Goal: Information Seeking & Learning: Check status

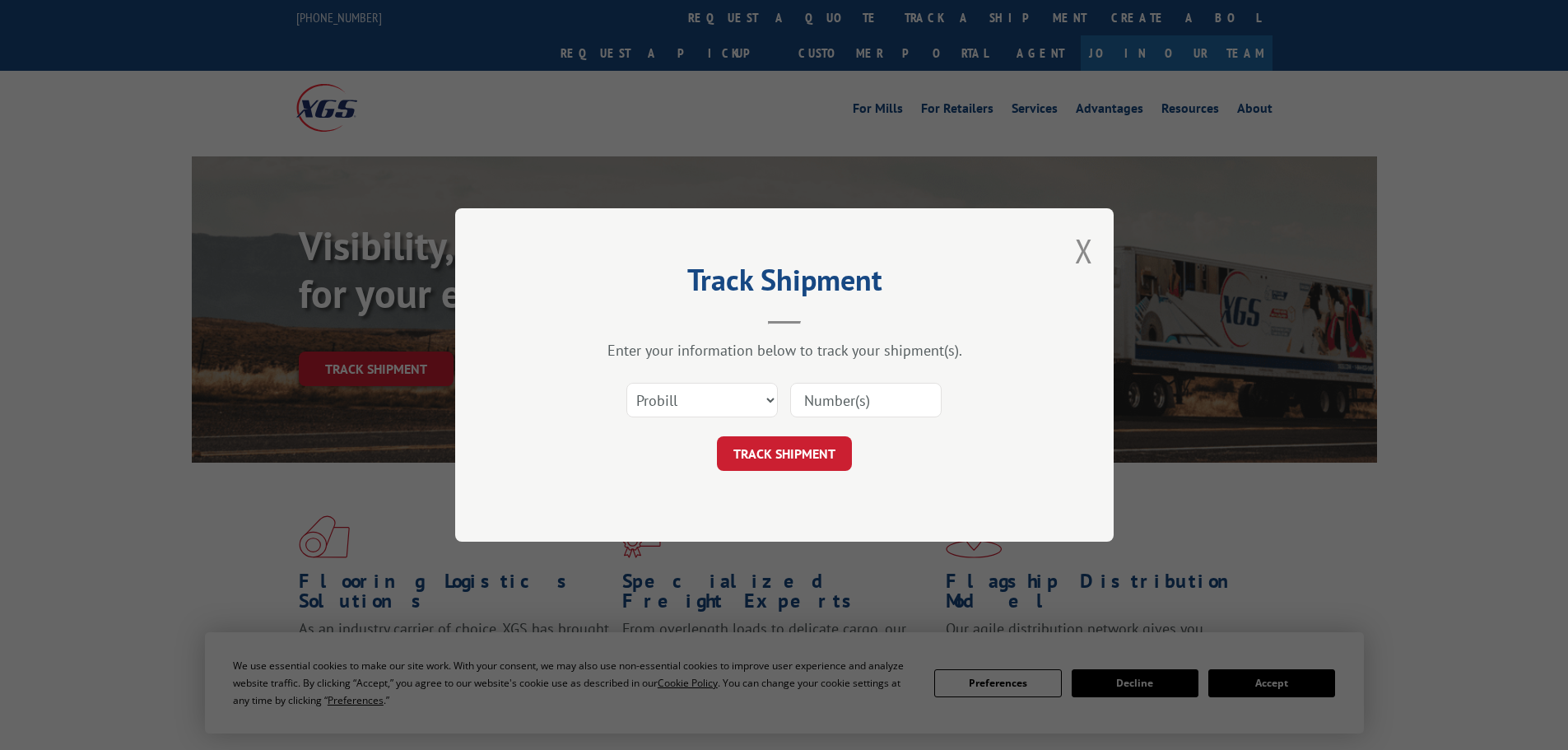
click at [734, 394] on select "Select category... Probill BOL PO" at bounding box center [701, 400] width 151 height 34
click at [626, 383] on select "Select category... Probill BOL PO" at bounding box center [701, 400] width 151 height 34
click at [716, 422] on div "Select category... Probill BOL PO" at bounding box center [784, 400] width 494 height 54
click at [715, 420] on div "Select category... Probill BOL PO" at bounding box center [784, 400] width 494 height 54
click at [712, 400] on select "Select category... Probill BOL PO" at bounding box center [701, 400] width 151 height 34
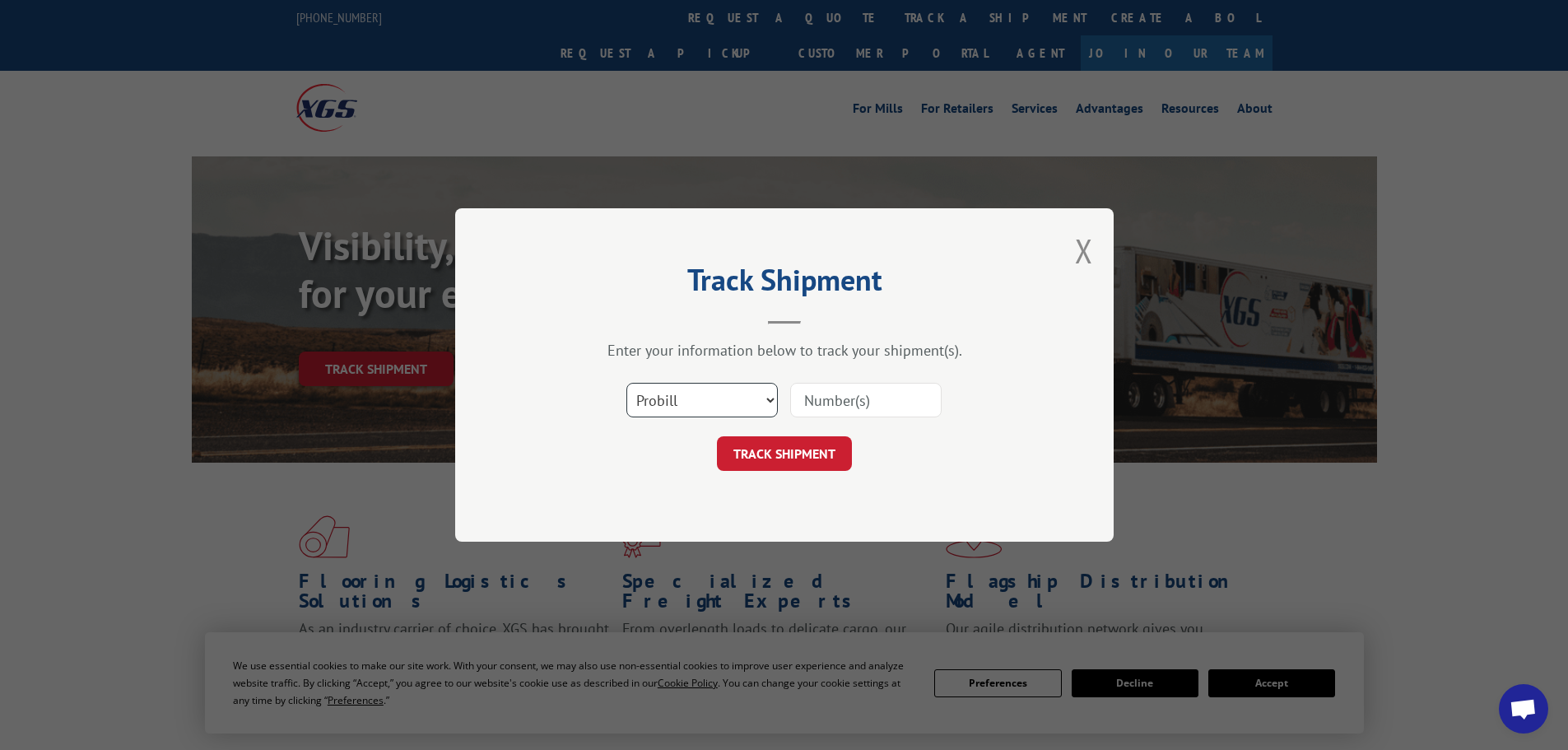
select select "bol"
click at [626, 383] on select "Select category... Probill BOL PO" at bounding box center [701, 400] width 151 height 34
click at [837, 398] on input at bounding box center [865, 400] width 151 height 34
type input "7060459 7070006"
click at [814, 457] on button "TRACK SHIPMENT" at bounding box center [784, 453] width 135 height 34
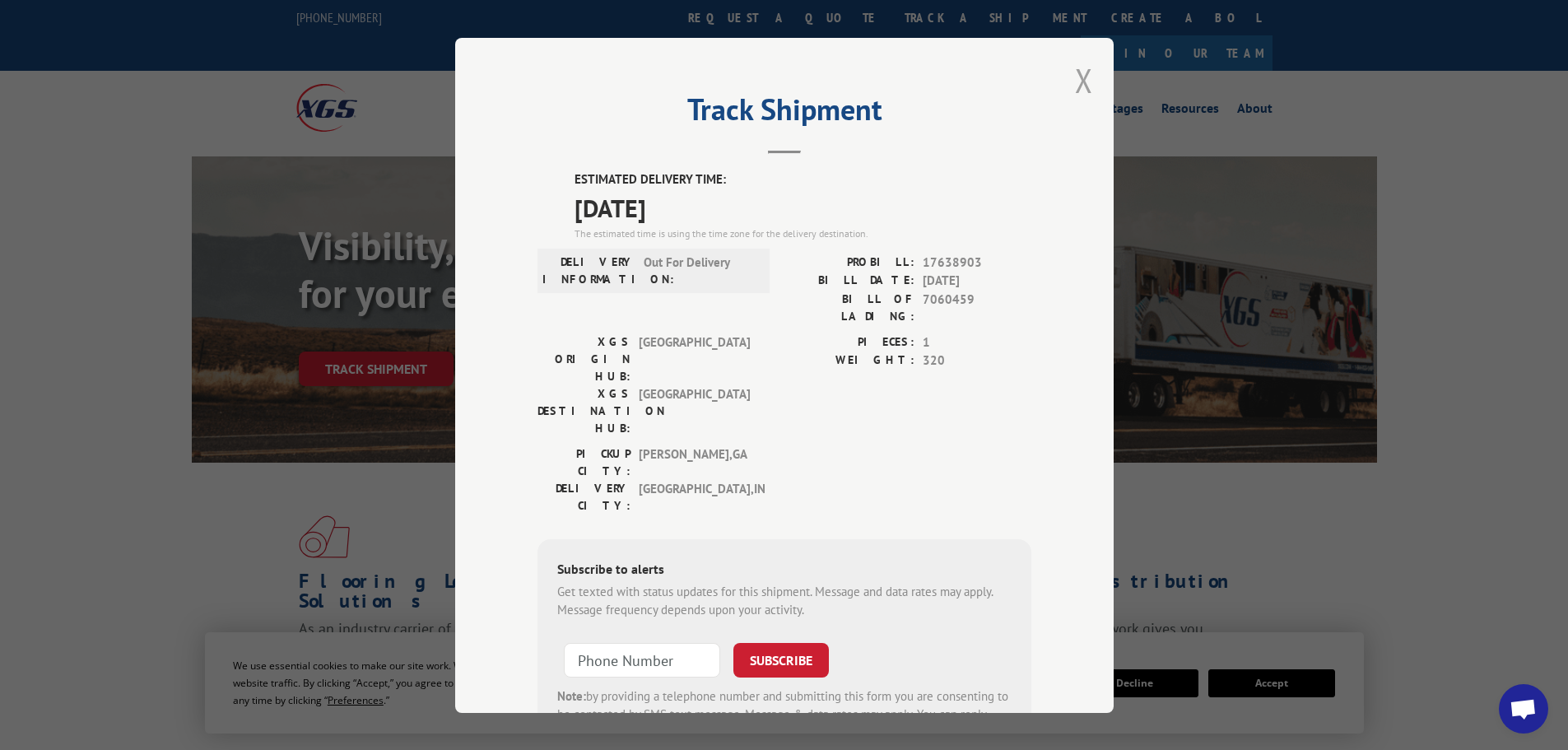
click at [1075, 78] on button "Close modal" at bounding box center [1084, 81] width 18 height 43
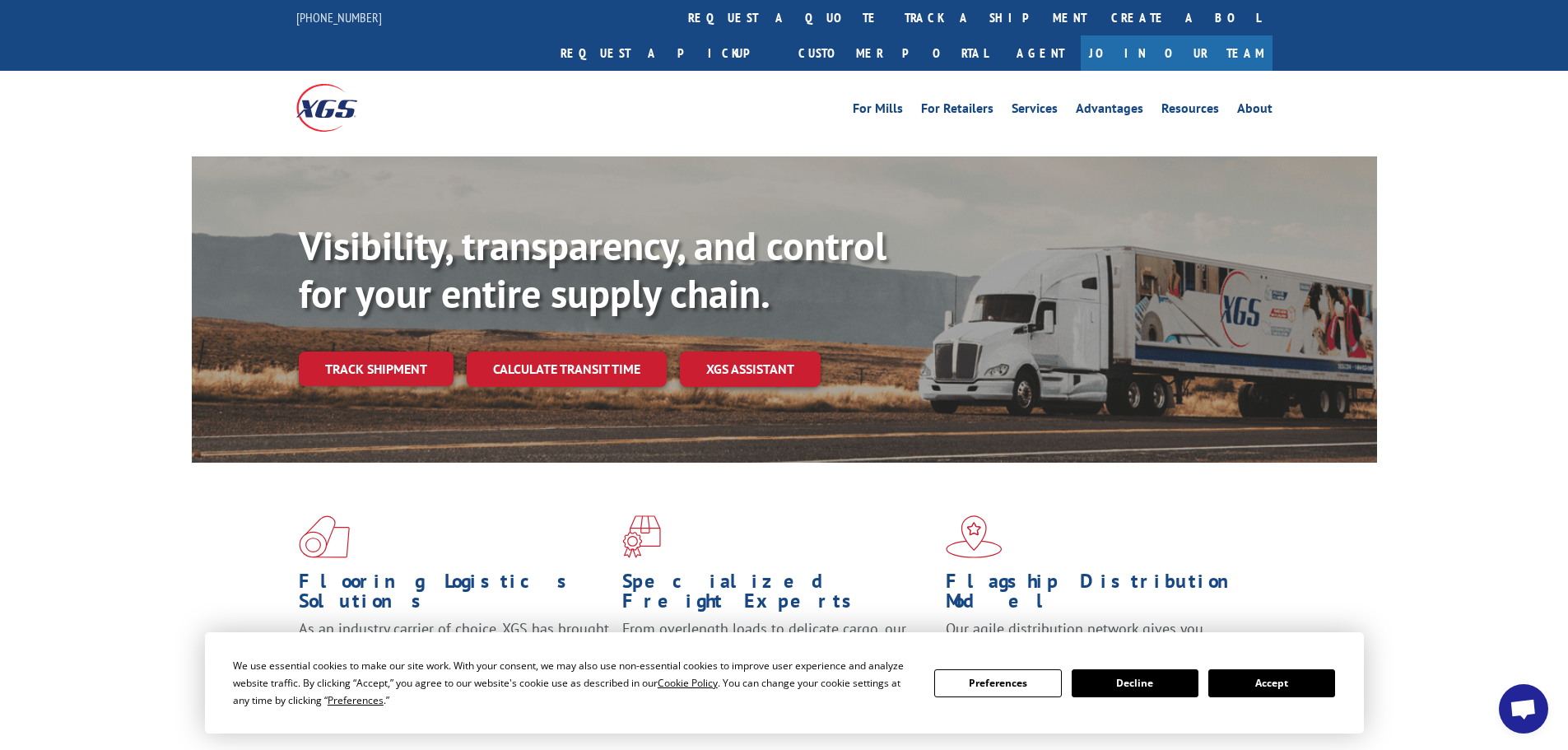
drag, startPoint x: 719, startPoint y: 16, endPoint x: 739, endPoint y: 147, distance: 132.5
click at [892, 16] on link "track a shipment" at bounding box center [995, 17] width 206 height 35
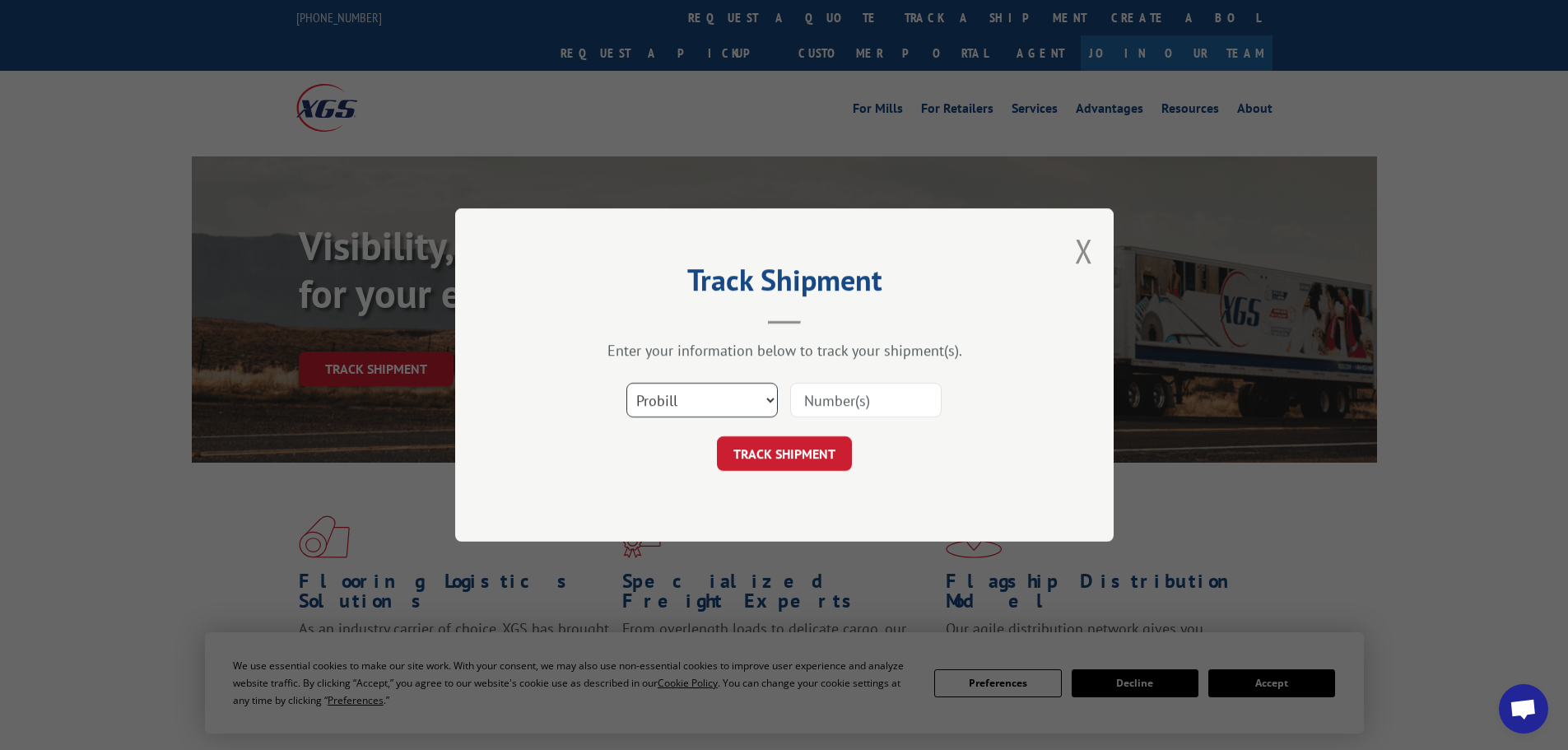
click at [732, 410] on select "Select category... Probill BOL PO" at bounding box center [701, 400] width 151 height 34
select select "bol"
click at [626, 383] on select "Select category... Probill BOL PO" at bounding box center [701, 400] width 151 height 34
click at [842, 402] on input at bounding box center [865, 400] width 151 height 34
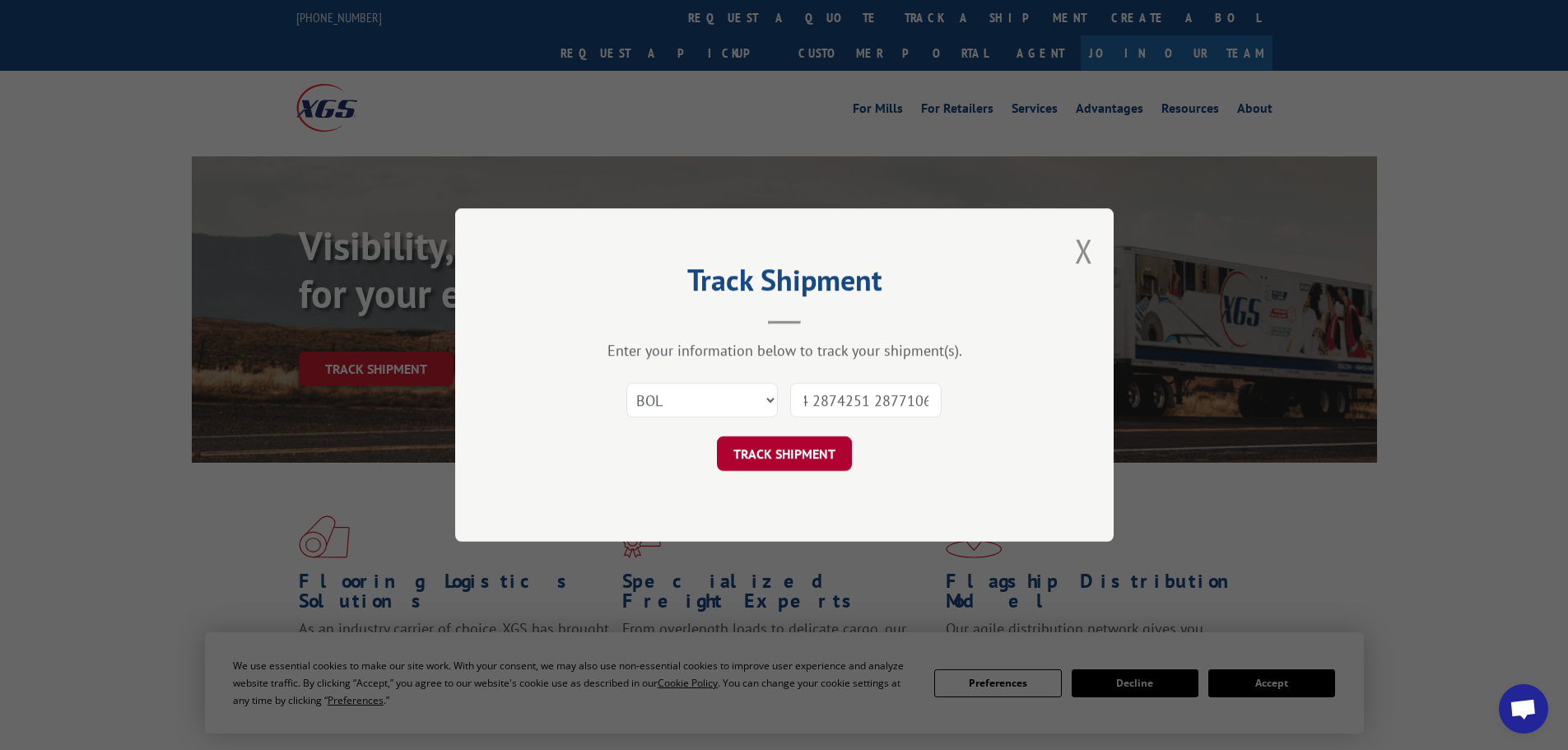
type input "2874044 2874251 2877106"
click at [782, 460] on button "TRACK SHIPMENT" at bounding box center [784, 453] width 135 height 34
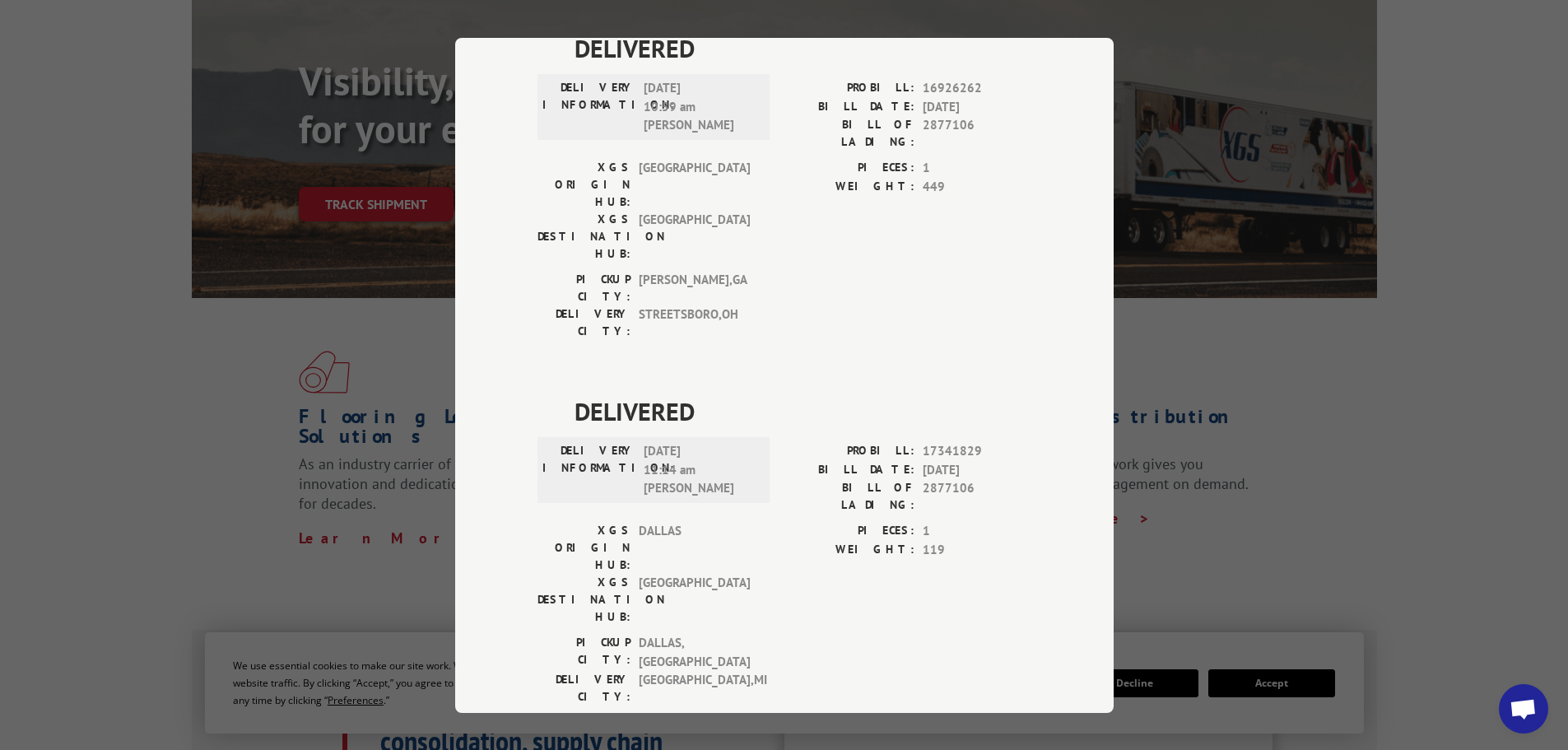
scroll to position [906, 0]
